Goal: Task Accomplishment & Management: Complete application form

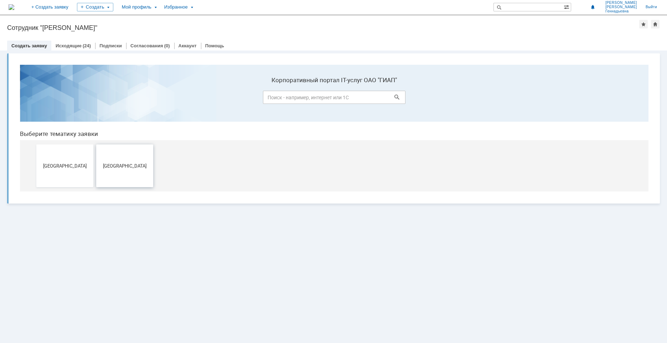
click at [116, 163] on span "Новомосковск" at bounding box center [124, 165] width 53 height 5
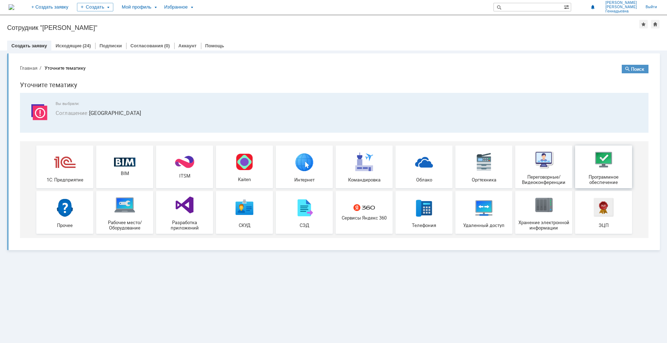
click at [606, 171] on div "Программное обеспечение" at bounding box center [603, 167] width 53 height 36
click at [77, 47] on link "Исходящие" at bounding box center [69, 45] width 26 height 5
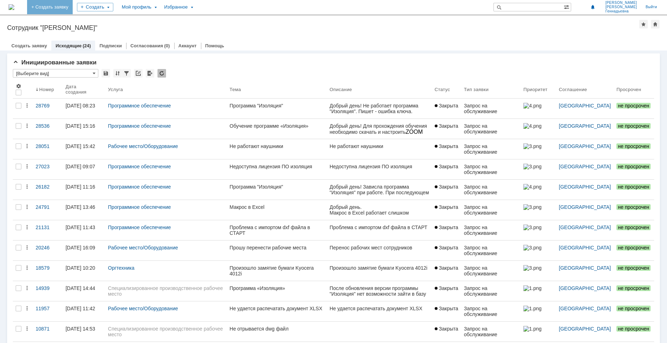
click at [72, 9] on link "+ Создать заявку" at bounding box center [50, 7] width 46 height 14
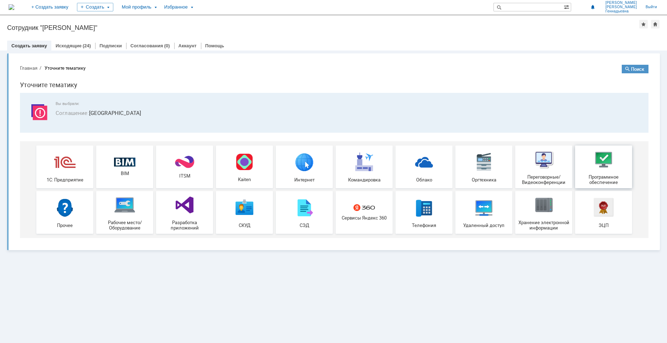
click at [609, 168] on img at bounding box center [603, 159] width 21 height 21
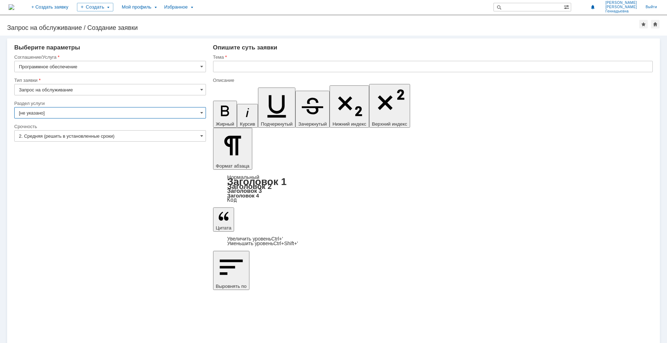
click at [105, 118] on input "[не указано]" at bounding box center [110, 112] width 192 height 11
click at [35, 111] on input "text" at bounding box center [110, 112] width 192 height 11
click at [303, 202] on div "Внимание! Выберите параметры Соглашение/Услуга Программное обеспечение Тип заяв…" at bounding box center [333, 190] width 667 height 308
type input "[не указано]"
click at [193, 135] on input "2. Средняя (решить в установленные сроки)" at bounding box center [110, 135] width 192 height 11
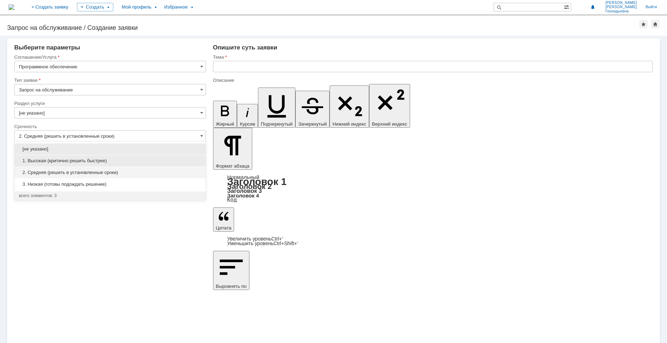
click at [56, 161] on span "1. Высокая (критично решить быстрее)" at bounding box center [110, 161] width 182 height 6
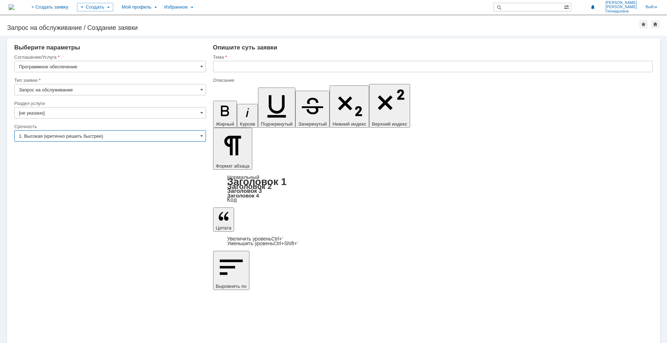
type input "1. Высокая (критично решить быстрее)"
click at [228, 67] on input "text" at bounding box center [432, 66] width 439 height 11
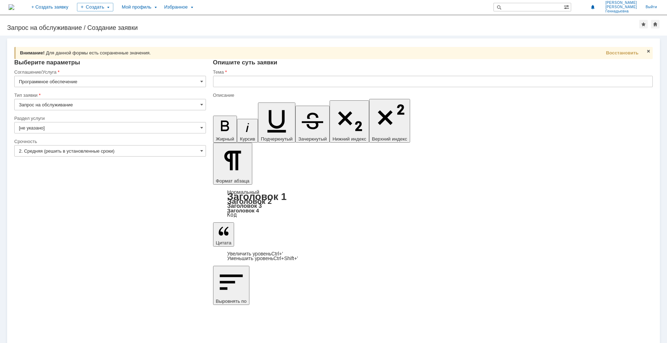
click at [84, 104] on input "Запрос на обслуживание" at bounding box center [110, 104] width 192 height 11
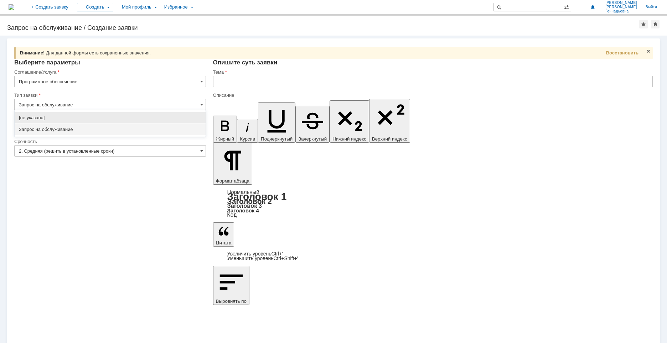
click at [84, 104] on input "Запрос на обслуживание" at bounding box center [110, 104] width 192 height 11
click at [92, 82] on input "Программное обеспечение" at bounding box center [110, 81] width 192 height 11
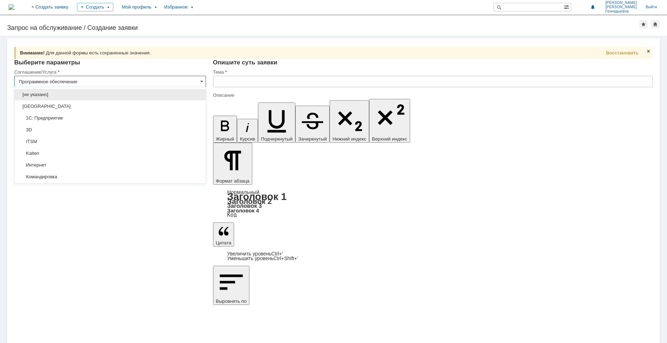
type input "Запрос на обслуживание"
click at [89, 79] on input "Программное обеспечение" at bounding box center [110, 81] width 192 height 11
click at [132, 305] on div "Внимание! Для данной формы есть сохраненные значения. Восстановить Внимание! Вы…" at bounding box center [333, 190] width 667 height 308
type input "Программное обеспечение"
click at [125, 152] on input "2. Средняя (решить в установленные сроки)" at bounding box center [110, 150] width 192 height 11
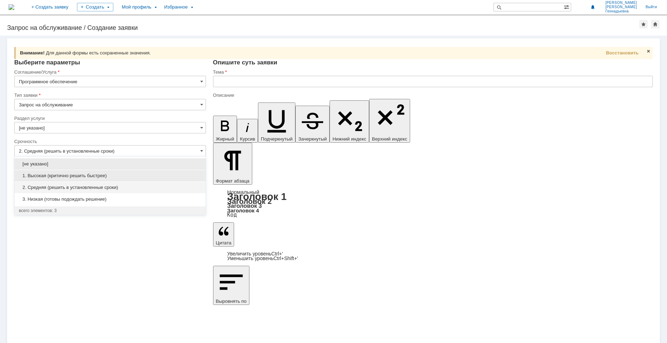
click at [69, 177] on span "1. Высокая (критично решить быстрее)" at bounding box center [110, 176] width 182 height 6
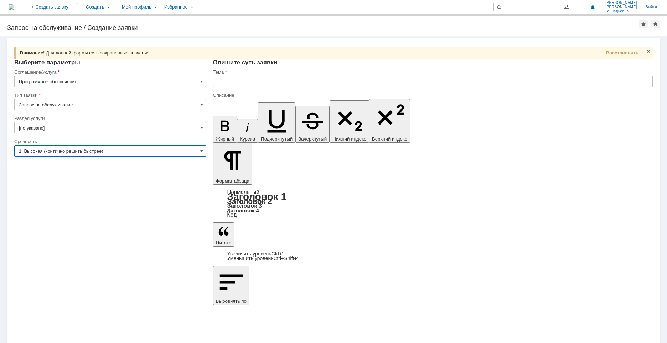
type input "1. Высокая (критично решить быстрее)"
click at [239, 82] on input "text" at bounding box center [432, 81] width 439 height 11
click at [228, 81] on input "text" at bounding box center [432, 81] width 439 height 11
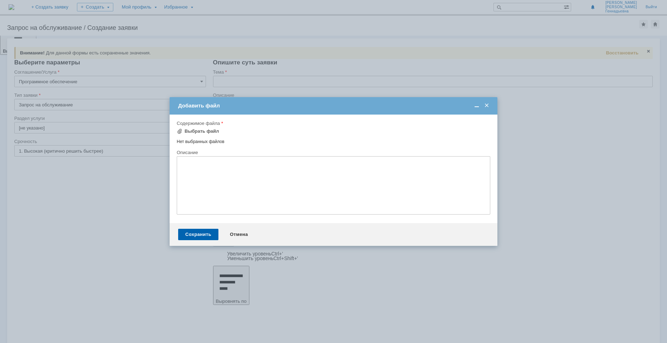
drag, startPoint x: 486, startPoint y: 106, endPoint x: 567, endPoint y: 92, distance: 82.0
click at [486, 106] on span at bounding box center [486, 106] width 7 height 6
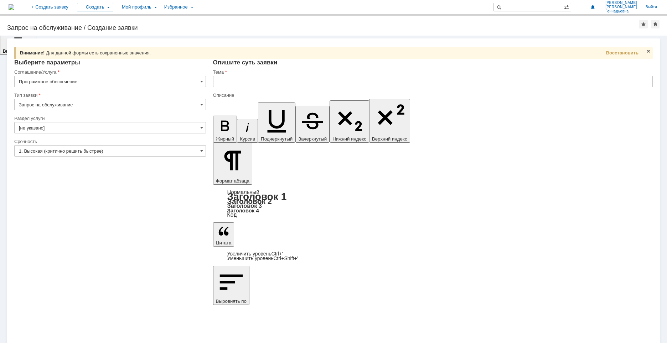
click at [224, 82] on input "text" at bounding box center [432, 81] width 439 height 11
drag, startPoint x: 339, startPoint y: 2512, endPoint x: 326, endPoint y: 2510, distance: 12.6
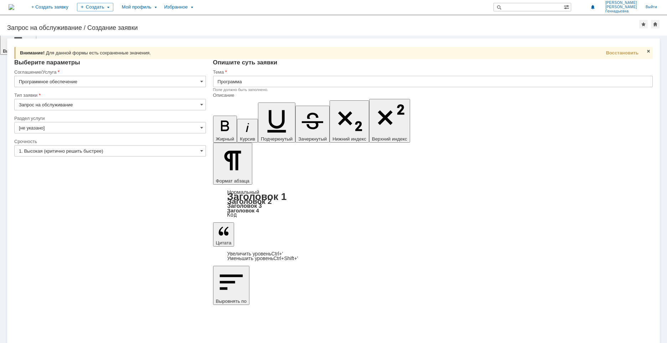
copy div "Word"
click at [255, 83] on input "Программа" at bounding box center [432, 81] width 439 height 11
paste input "Word"
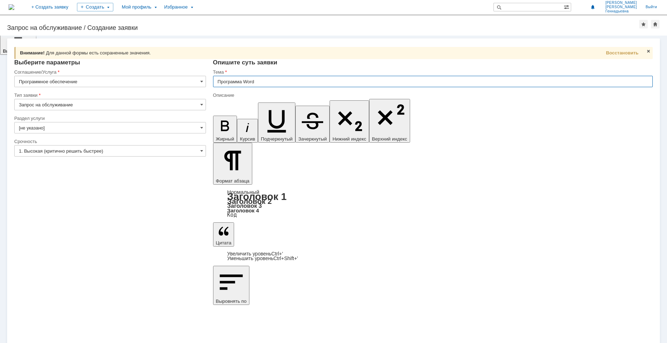
type input "Программа Word"
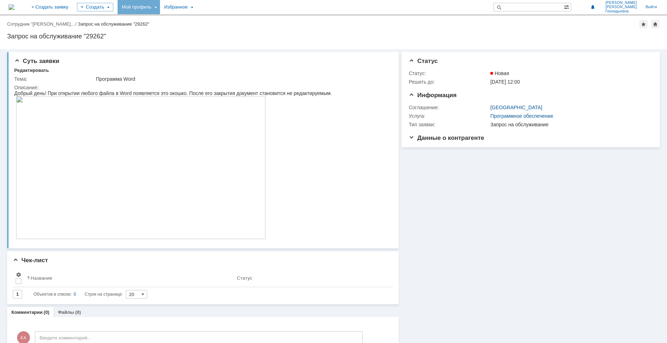
click at [160, 9] on div "Мой профиль" at bounding box center [139, 7] width 42 height 14
click at [161, 33] on div "Заявки" at bounding box center [146, 32] width 54 height 9
click at [160, 7] on div "Мой профиль" at bounding box center [139, 7] width 42 height 14
click at [215, 33] on link "Мои заявки" at bounding box center [203, 32] width 54 height 9
